Goal: Browse casually: Explore the website without a specific task or goal

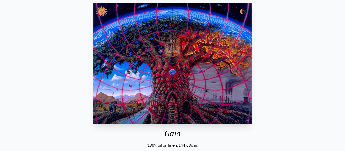
scroll to position [40, 0]
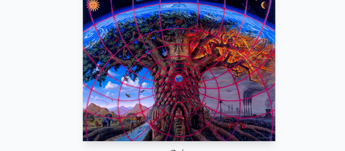
click at [103, 105] on img "15 / 22" at bounding box center [172, 68] width 159 height 121
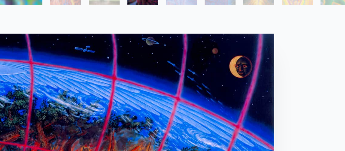
scroll to position [38, 0]
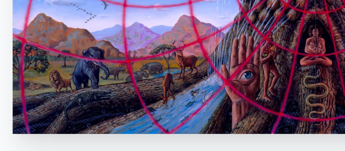
click at [150, 108] on img "15 / 22" at bounding box center [172, 70] width 159 height 121
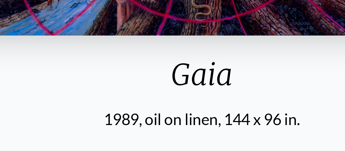
scroll to position [48, 0]
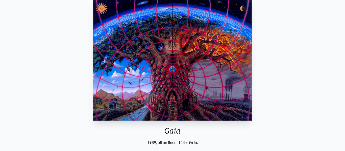
scroll to position [48, 0]
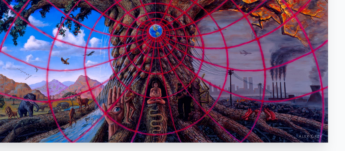
click at [172, 104] on img "15 / 22" at bounding box center [172, 60] width 159 height 121
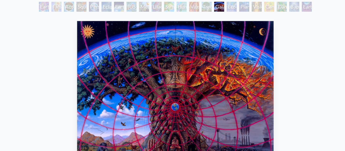
scroll to position [29, 0]
